Goal: Understand process/instructions

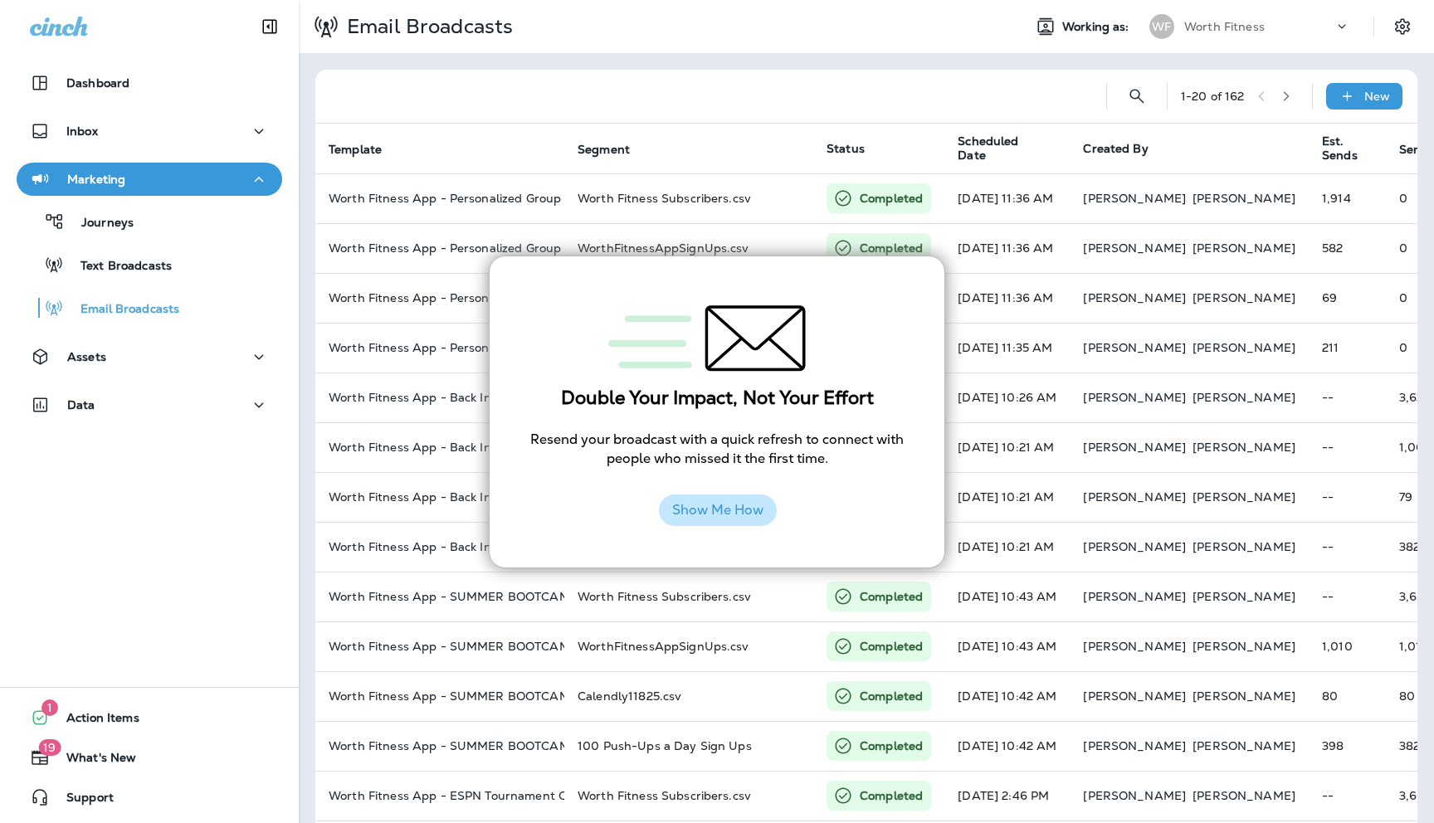
click at [729, 514] on button "Show Me How" at bounding box center [718, 511] width 118 height 32
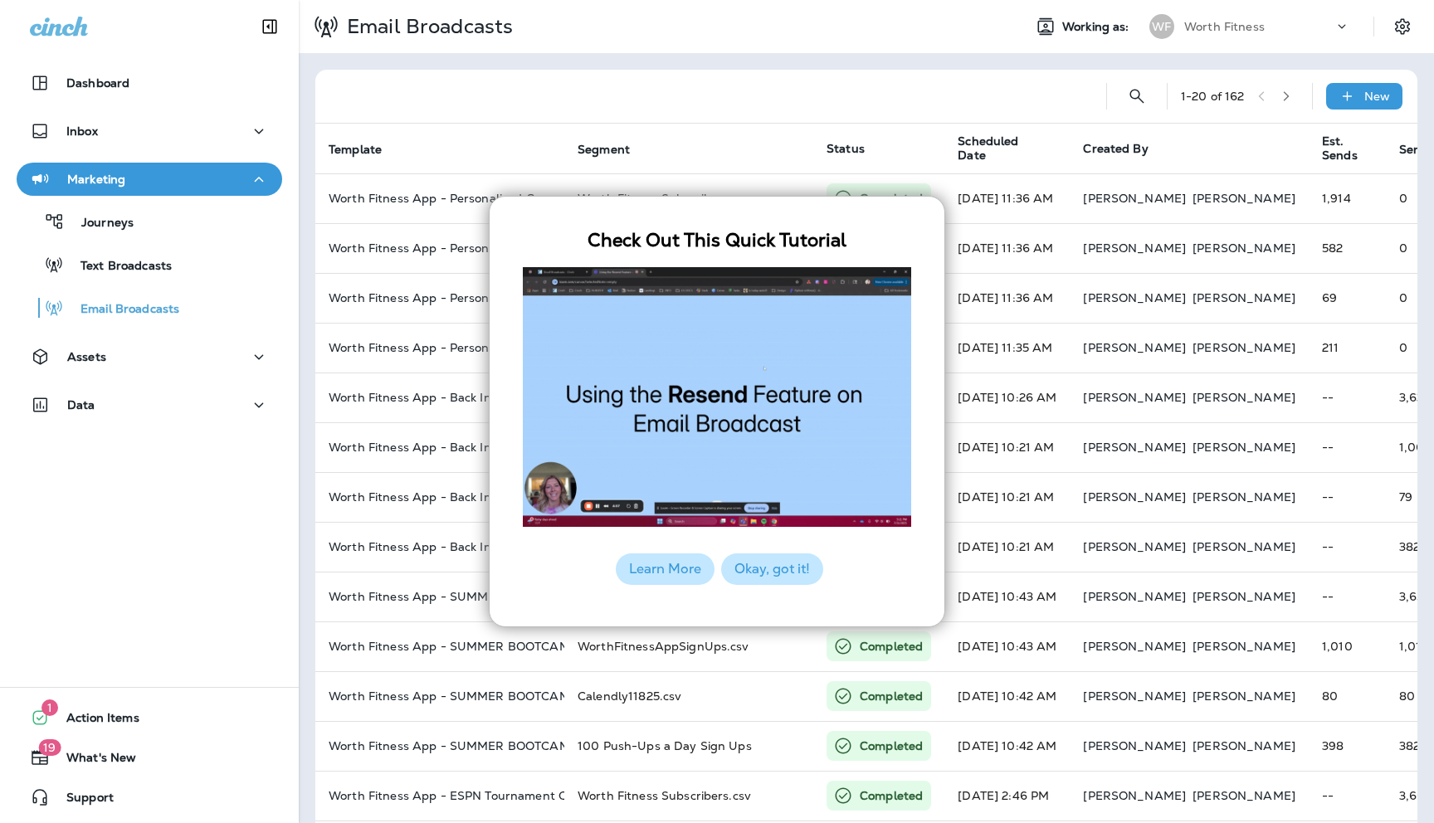
click at [763, 568] on button "Okay, got it!" at bounding box center [772, 570] width 102 height 32
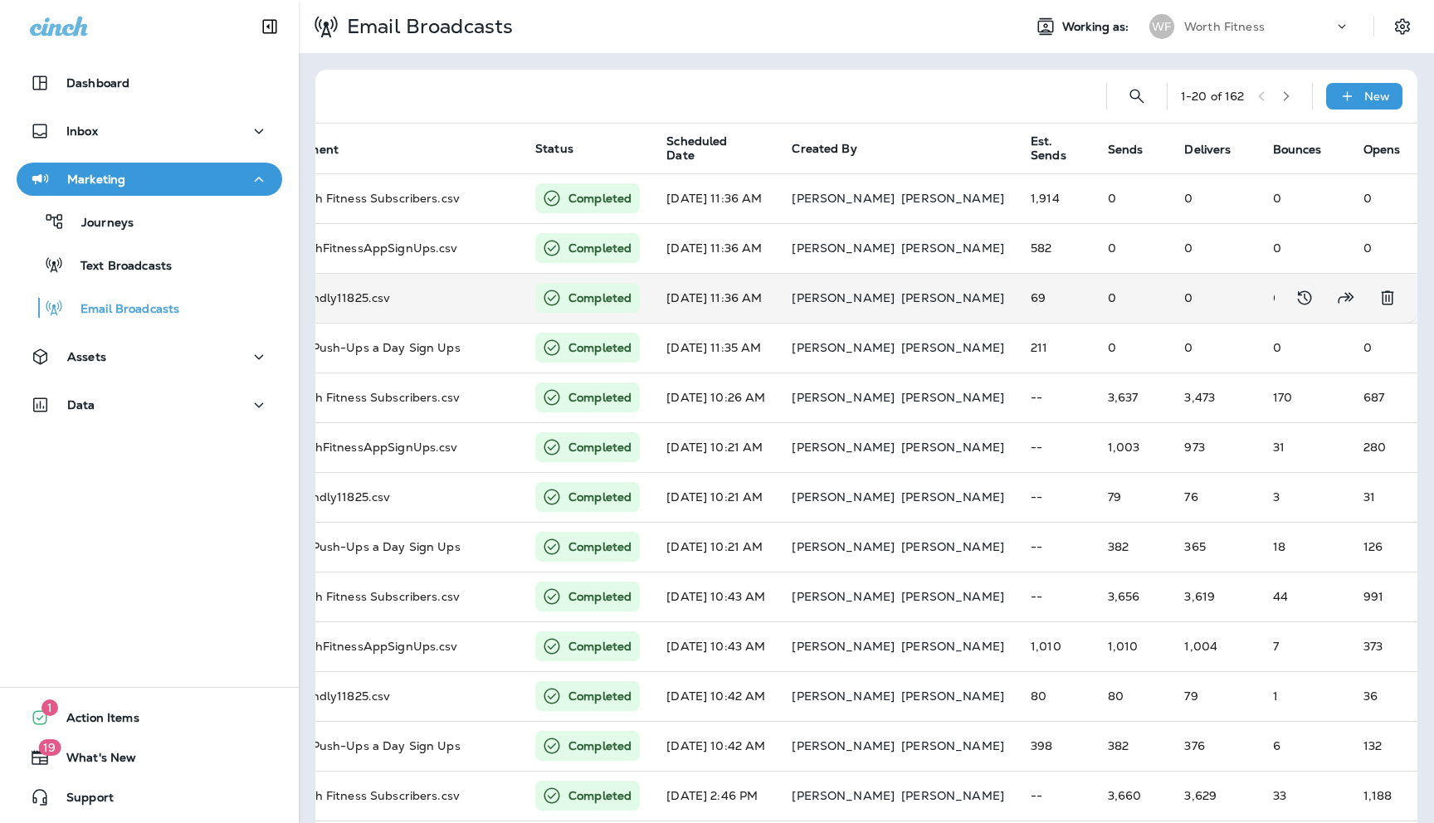
scroll to position [0, 307]
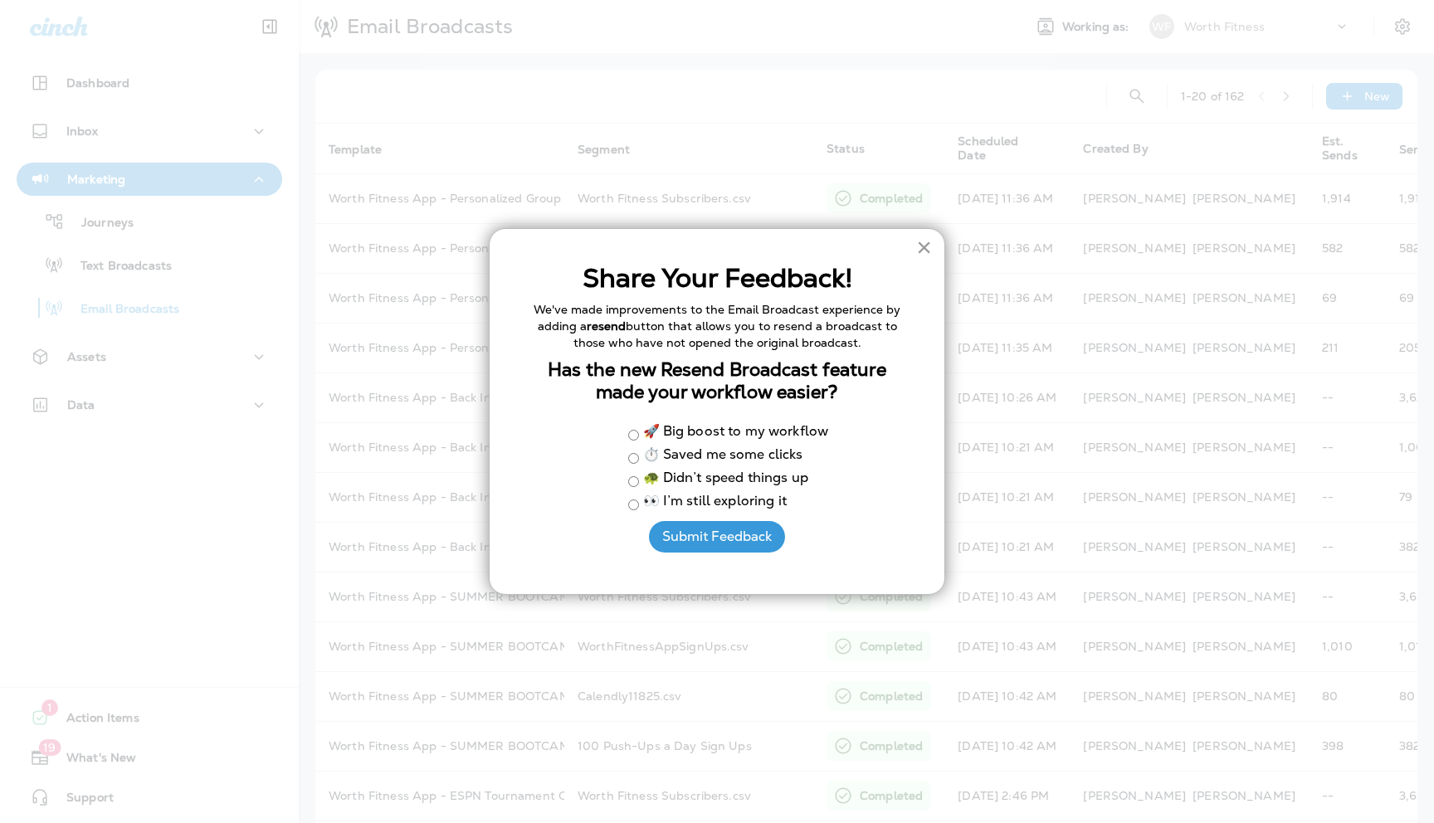
click at [925, 247] on button "×" at bounding box center [924, 247] width 16 height 27
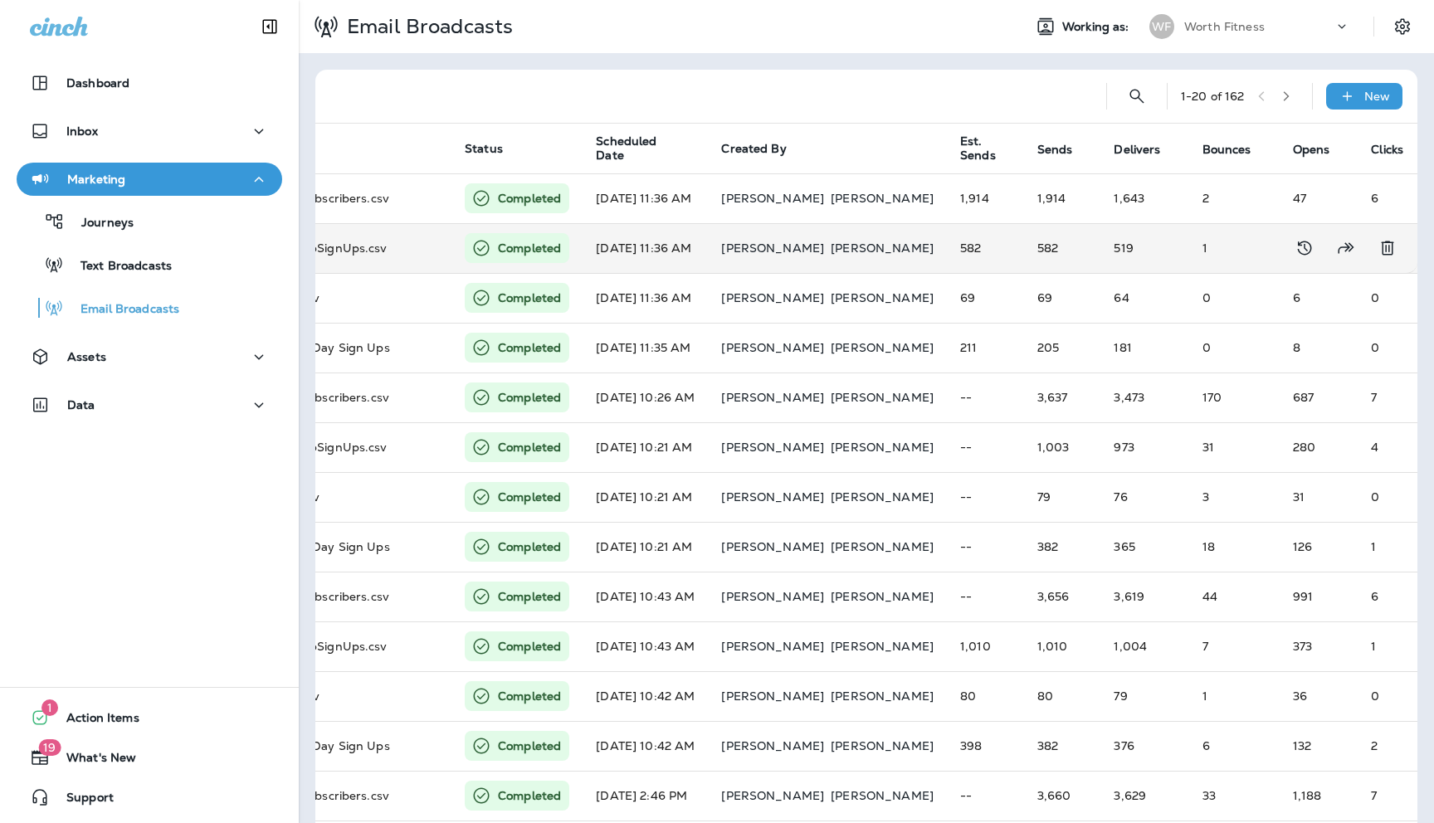
scroll to position [0, 372]
